Goal: Find specific page/section: Find specific page/section

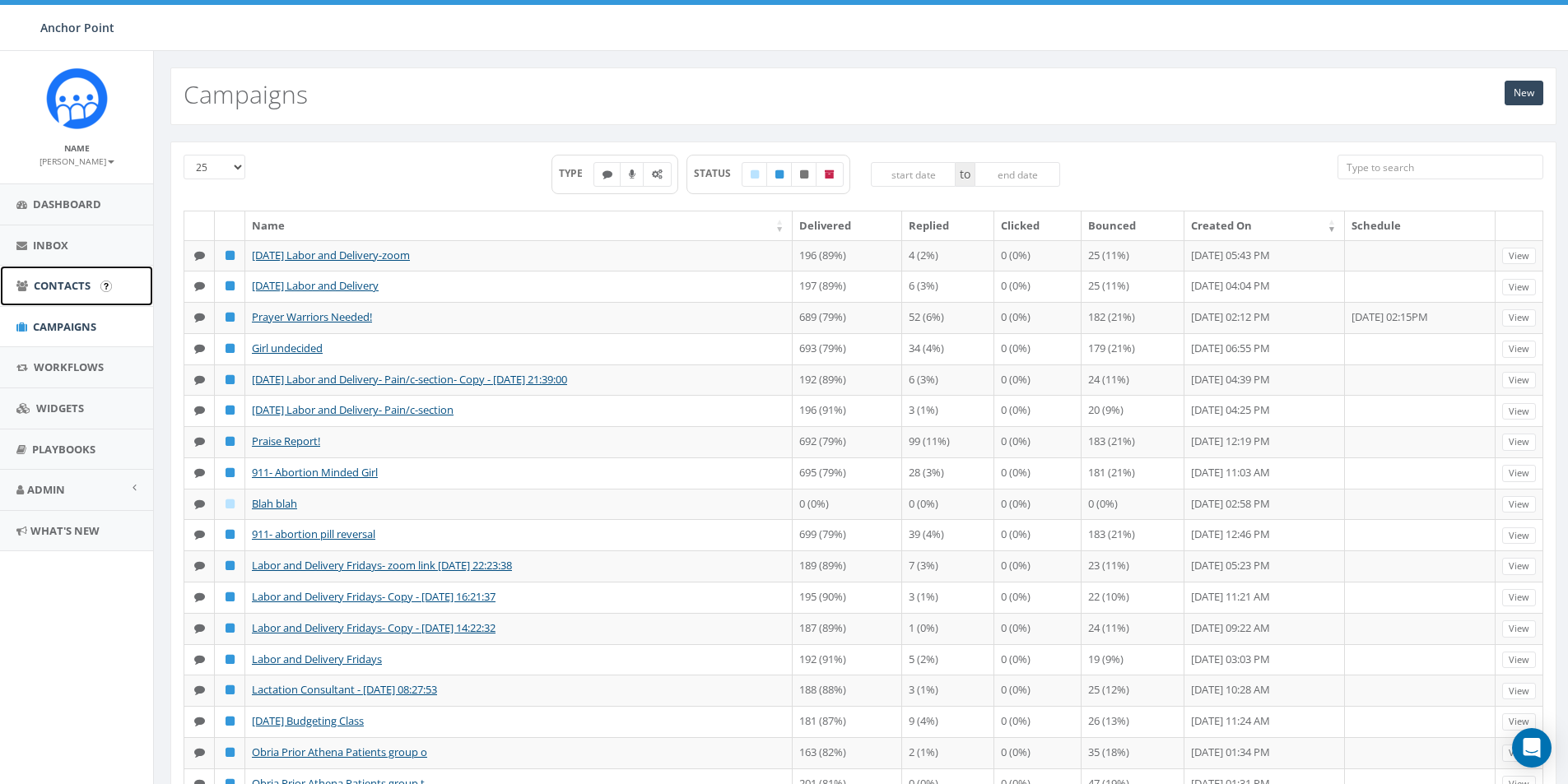
click at [71, 284] on span "Contacts" at bounding box center [62, 285] width 57 height 15
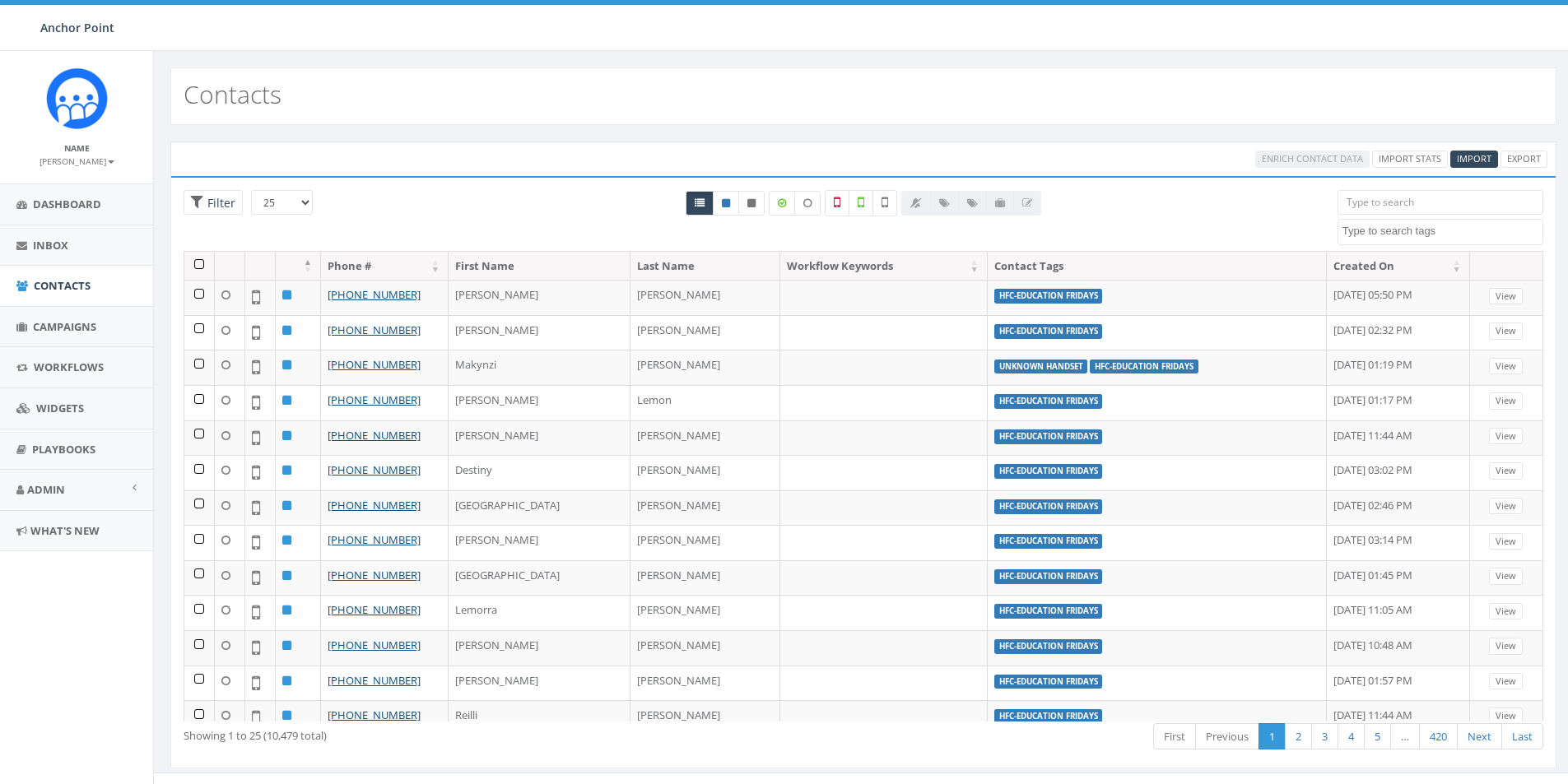
select select
click at [1358, 202] on input "search" at bounding box center [1440, 202] width 206 height 25
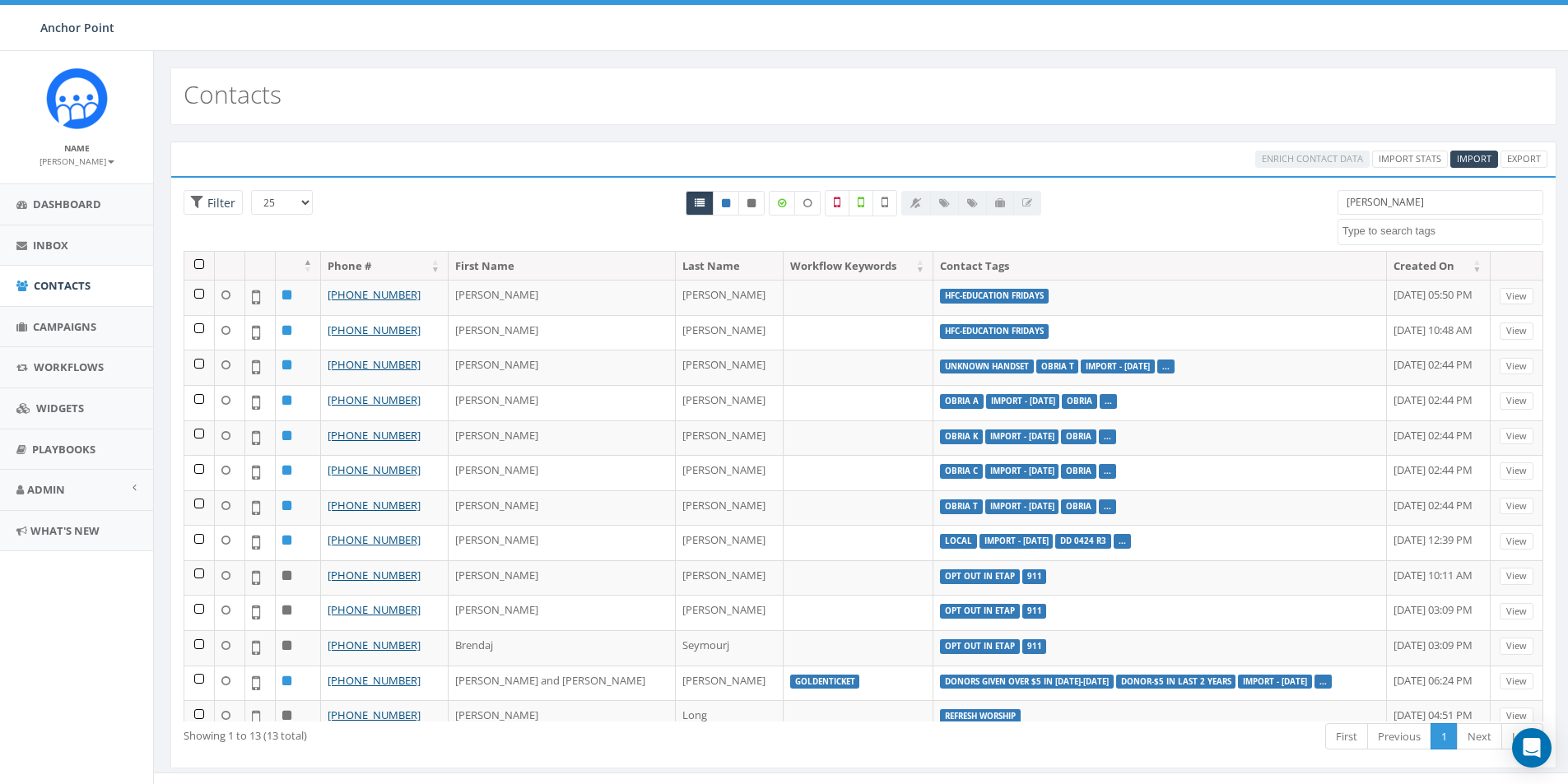
type input "[PERSON_NAME]"
